Goal: Complete application form

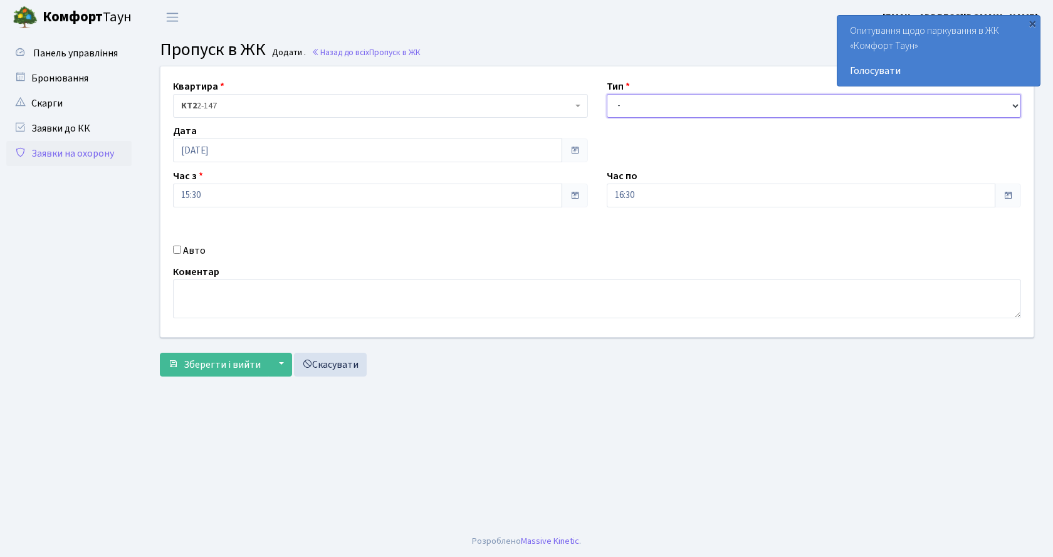
drag, startPoint x: 651, startPoint y: 104, endPoint x: 651, endPoint y: 112, distance: 7.5
click at [651, 104] on select "- Доставка Таксі Гості Сервіс" at bounding box center [814, 106] width 415 height 24
select select "1"
click at [607, 94] on select "- Доставка Таксі Гості Сервіс" at bounding box center [814, 106] width 415 height 24
click at [178, 250] on input "Авто" at bounding box center [177, 250] width 8 height 8
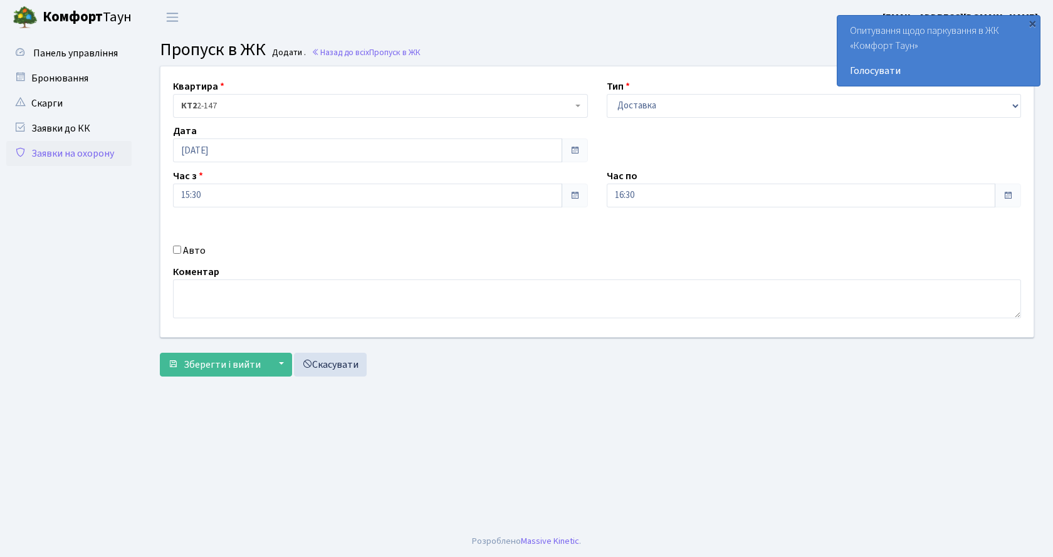
checkbox input "true"
type input "ка1971мв"
click at [241, 363] on span "Зберегти і вийти" at bounding box center [222, 365] width 77 height 14
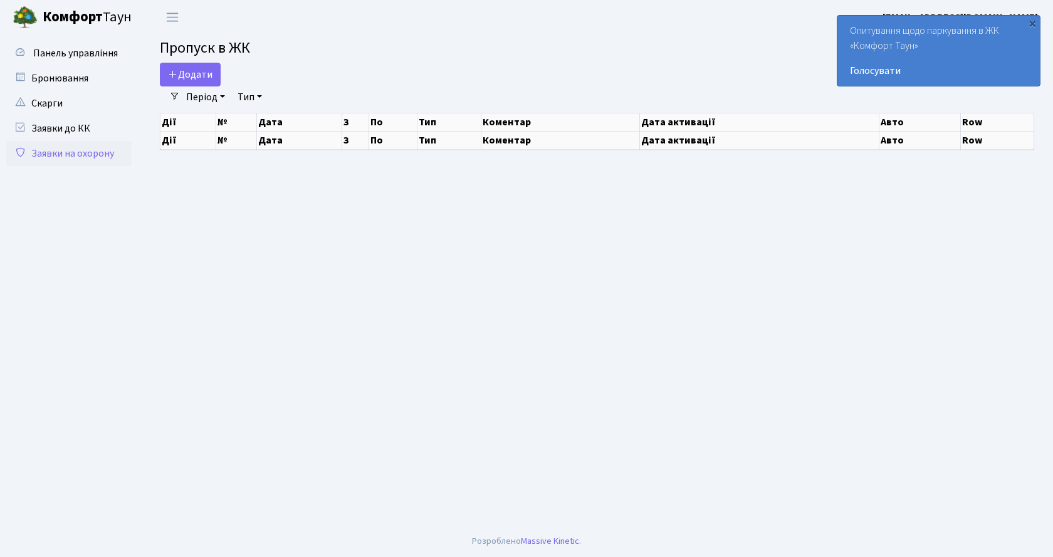
select select "25"
